Goal: Navigation & Orientation: Find specific page/section

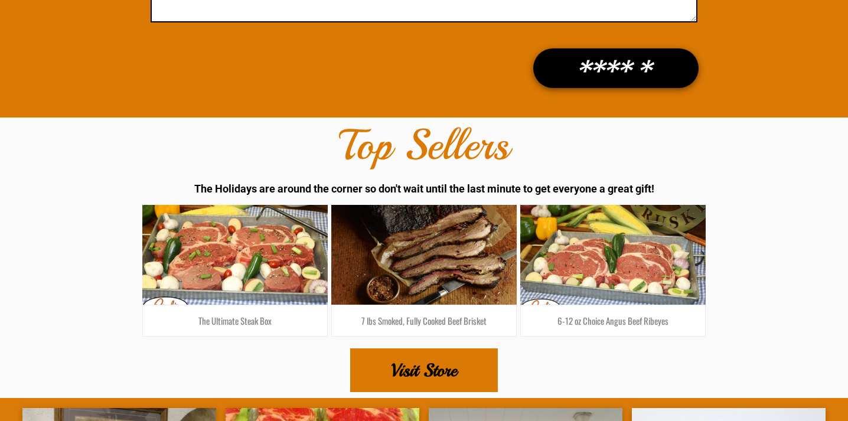
scroll to position [1821, 0]
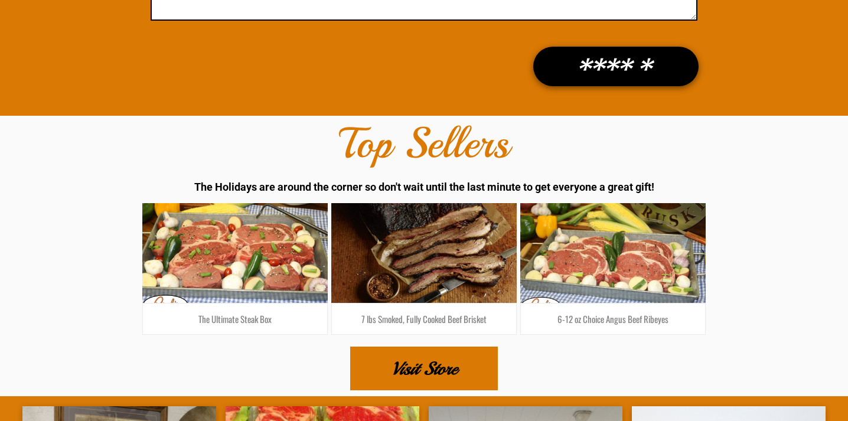
click at [413, 348] on span "Visit Store" at bounding box center [425, 368] width 66 height 41
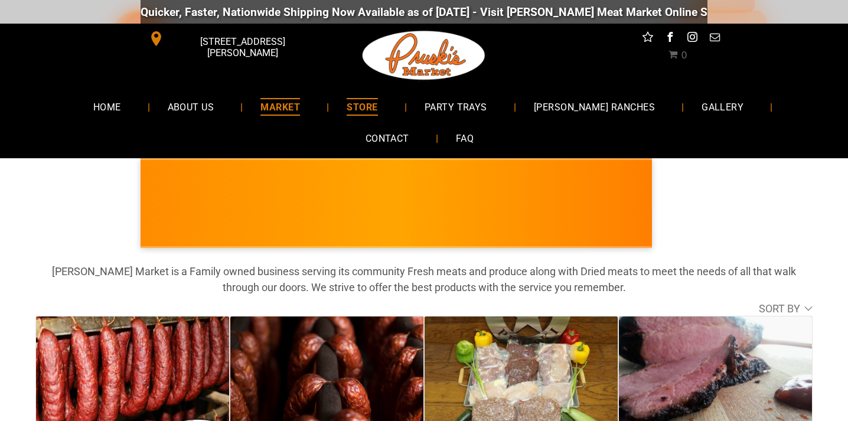
click at [261, 107] on span "MARKET" at bounding box center [281, 106] width 40 height 17
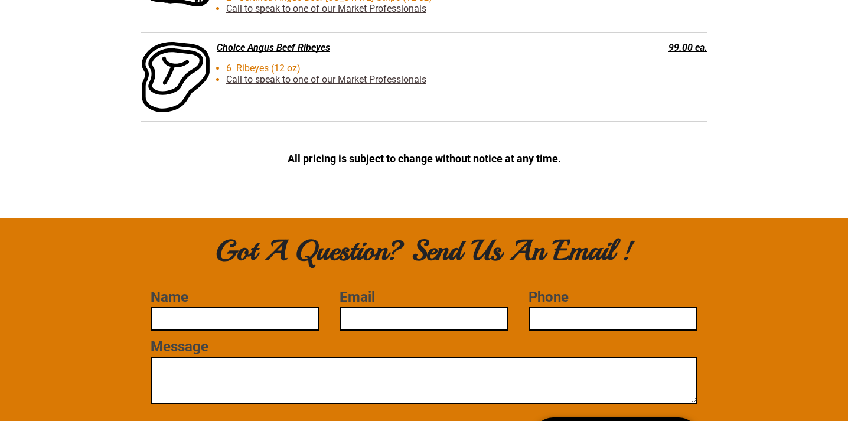
scroll to position [3190, 0]
